Goal: Information Seeking & Learning: Learn about a topic

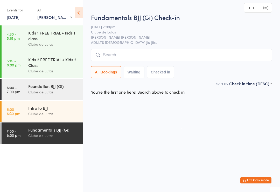
select select "0"
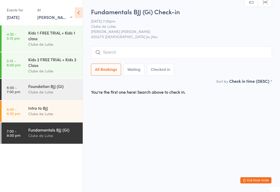
click at [13, 12] on div "Events for" at bounding box center [19, 10] width 25 height 9
click at [13, 16] on link "[DATE]" at bounding box center [13, 17] width 13 height 6
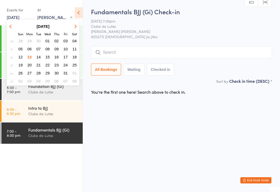
click at [38, 56] on span "14" at bounding box center [38, 57] width 4 height 4
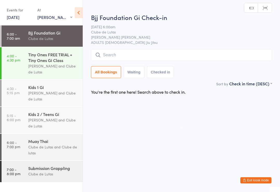
click at [55, 68] on div "[PERSON_NAME] and Clube de Lutas" at bounding box center [53, 69] width 50 height 12
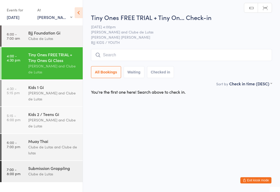
click at [58, 86] on div "Kids 1 Gi" at bounding box center [53, 87] width 50 height 6
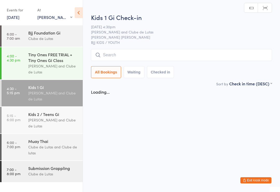
click at [52, 125] on div "[PERSON_NAME] and Clube de Lutas" at bounding box center [53, 123] width 50 height 12
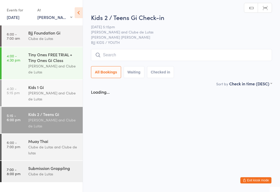
click at [47, 151] on div "Clube de Lutas and Clube de lutas" at bounding box center [53, 150] width 50 height 12
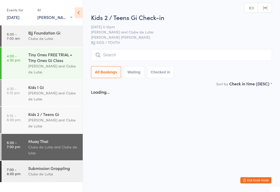
click at [48, 171] on div "Submission Grappling" at bounding box center [53, 168] width 50 height 6
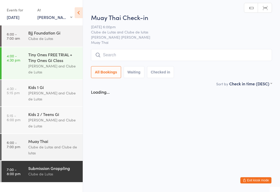
click at [59, 123] on div "[PERSON_NAME] and Clube de Lutas" at bounding box center [53, 123] width 50 height 12
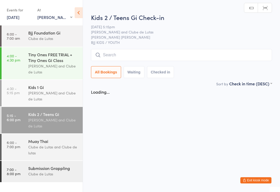
click at [58, 94] on div "[PERSON_NAME] and Clube de Lutas" at bounding box center [53, 96] width 50 height 12
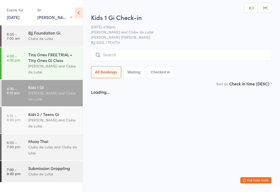
click at [57, 60] on div "Tiny Ones FREE TRIAL + Tiny Ones Gi Class" at bounding box center [53, 57] width 50 height 11
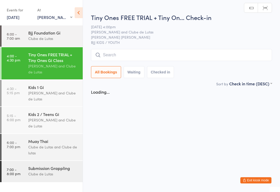
click at [55, 36] on div "Bjj Foundation Gi" at bounding box center [53, 33] width 50 height 6
